Goal: Check status

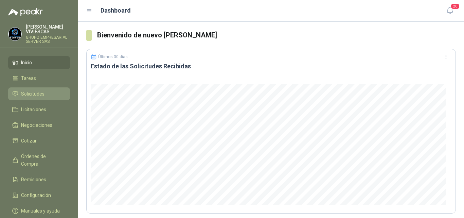
click at [38, 91] on span "Solicitudes" at bounding box center [32, 93] width 23 height 7
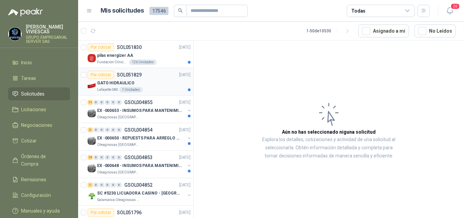
click at [118, 80] on p "GATO HIDRAULICO" at bounding box center [115, 83] width 37 height 6
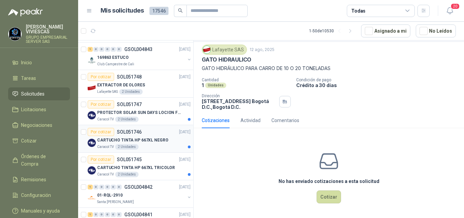
scroll to position [781, 0]
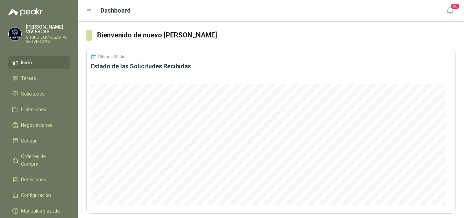
scroll to position [102, 0]
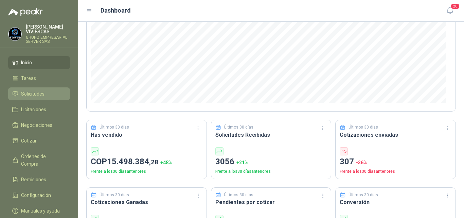
click at [33, 92] on span "Solicitudes" at bounding box center [32, 93] width 23 height 7
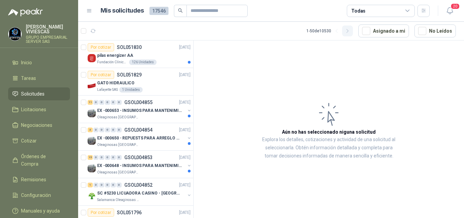
click at [348, 32] on icon "button" at bounding box center [348, 31] width 6 height 6
